Goal: Go to known website: Access a specific website the user already knows

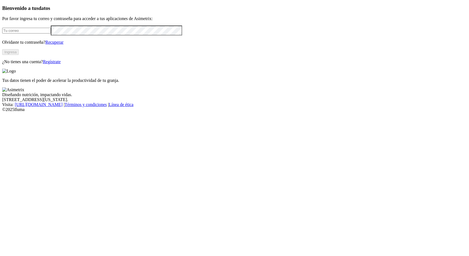
click at [51, 35] on div at bounding box center [234, 31] width 465 height 10
click at [51, 34] on input "email" at bounding box center [26, 31] width 49 height 6
type input "eric.morales@aliar.com.co"
click at [19, 55] on button "Ingresa" at bounding box center [10, 52] width 16 height 6
